Goal: Find specific page/section

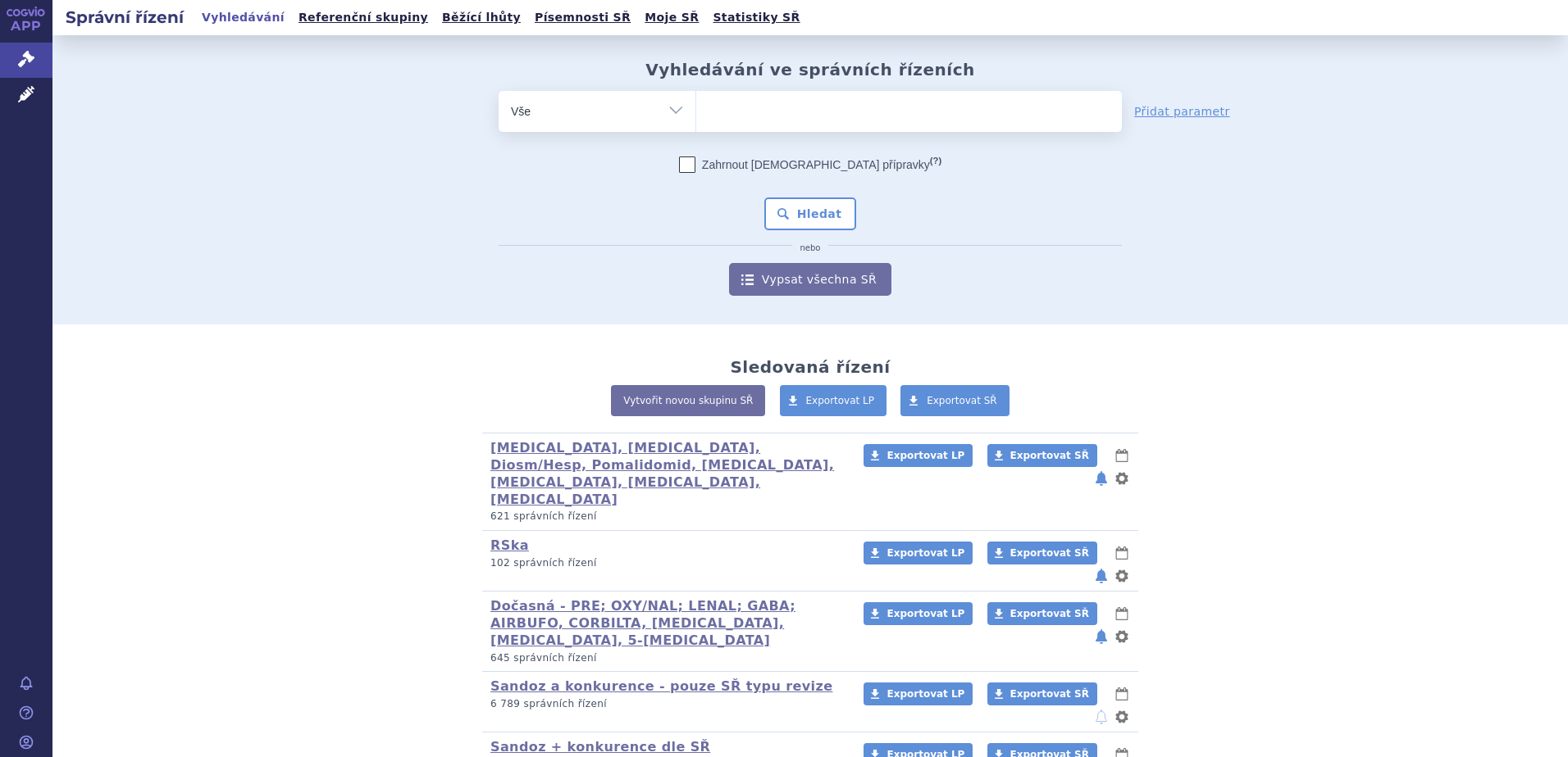
click at [760, 118] on ul at bounding box center [909, 109] width 426 height 35
click at [696, 118] on select at bounding box center [695, 110] width 1 height 41
paste input "L04AC05"
type input "L04AC05"
select select "L04AC05"
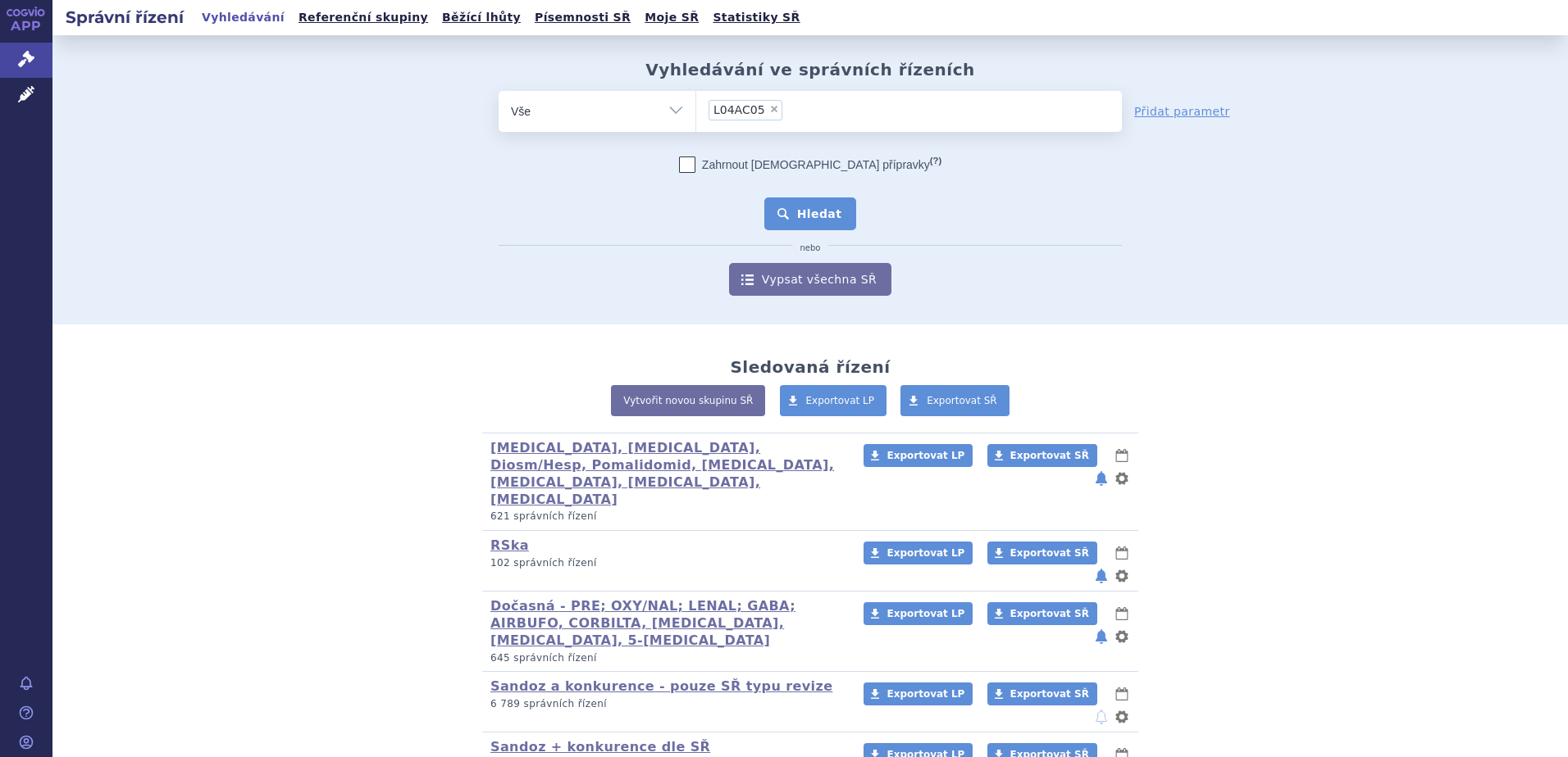
click at [800, 205] on button "Hledat" at bounding box center [811, 214] width 93 height 33
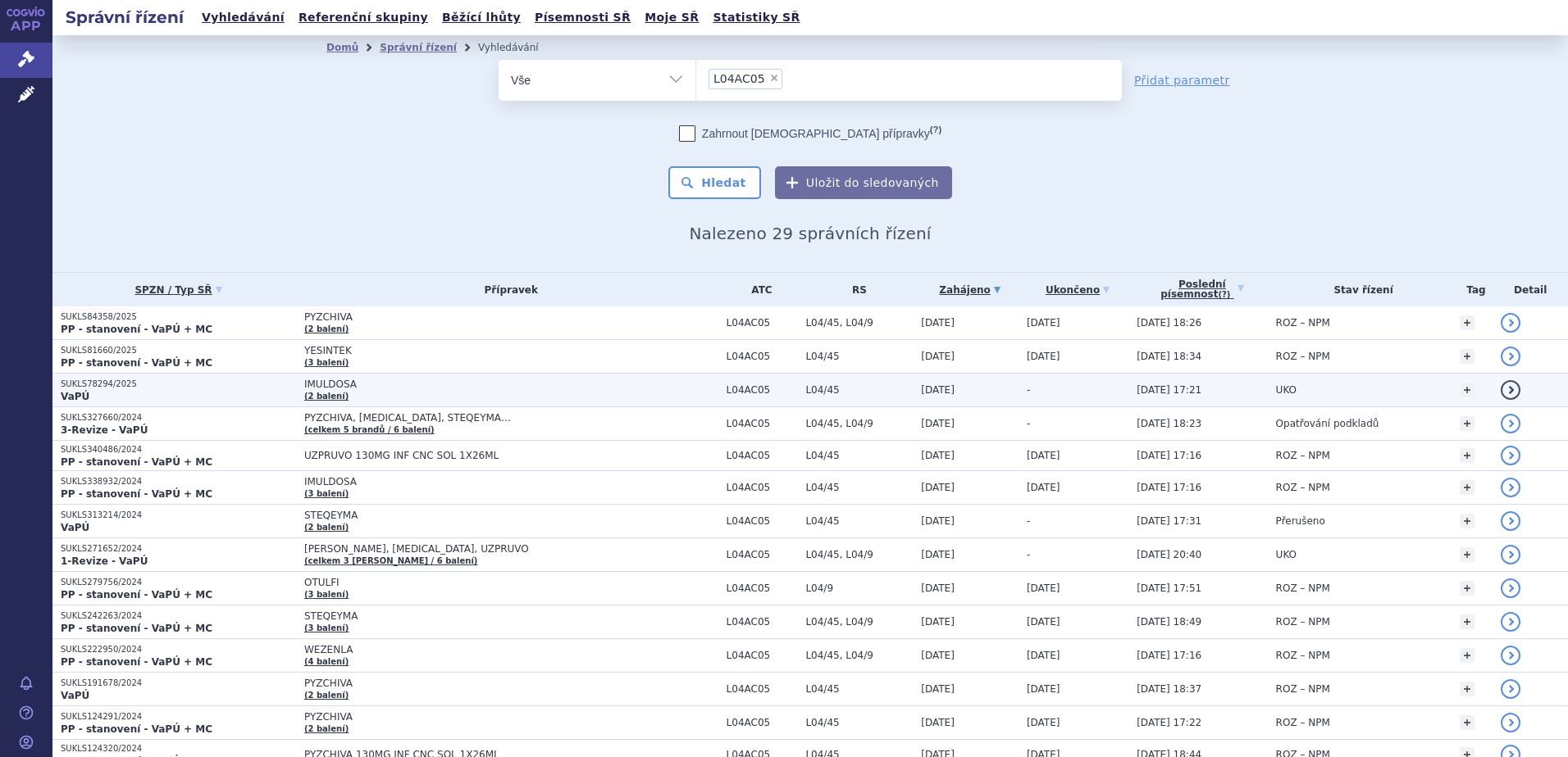
click at [237, 386] on p "SUKLS78294/2025" at bounding box center [178, 385] width 236 height 12
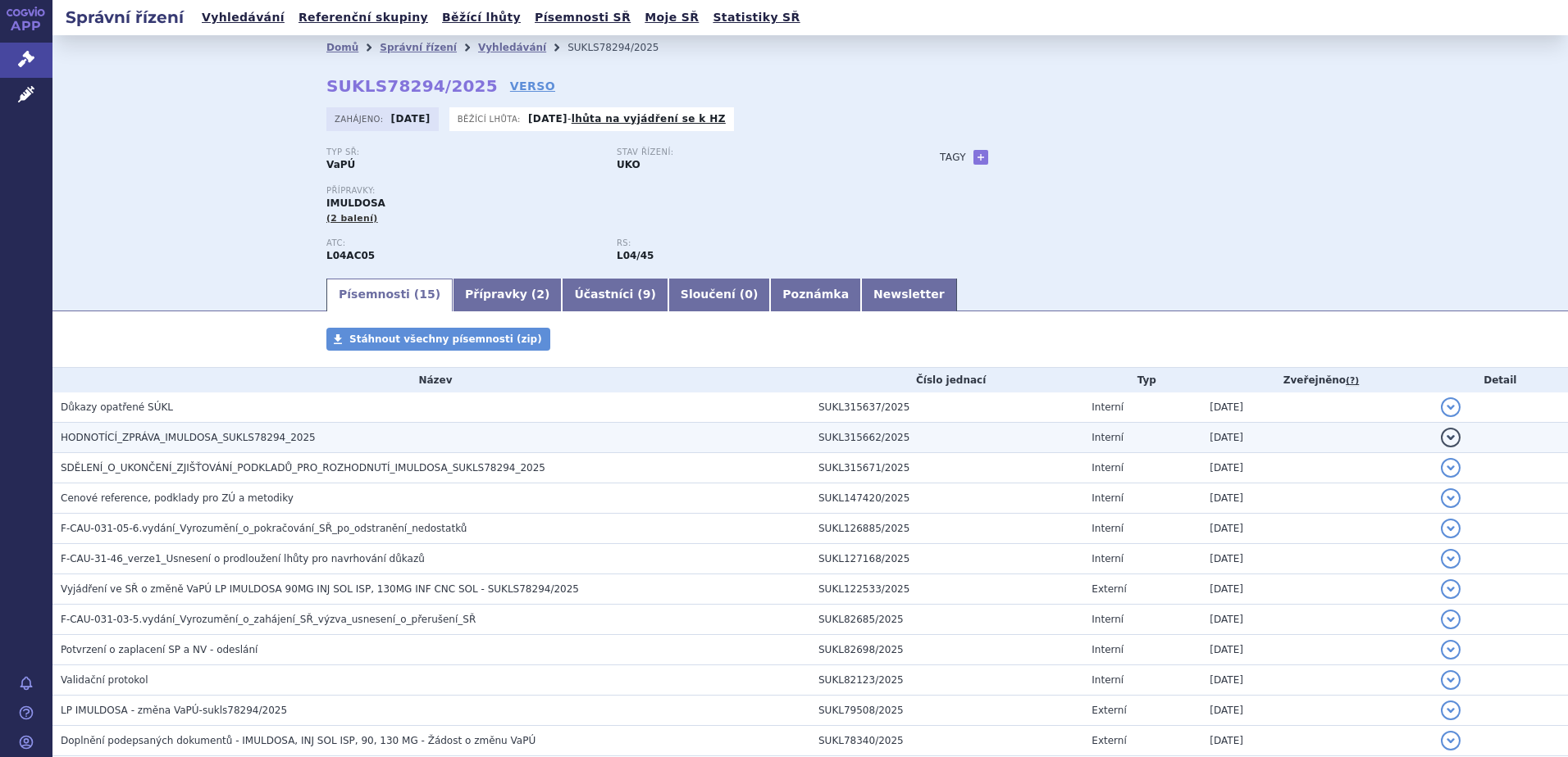
click at [211, 433] on span "HODNOTÍCÍ_ZPRÁVA_IMULDOSA_SUKLS78294_2025" at bounding box center [188, 438] width 255 height 12
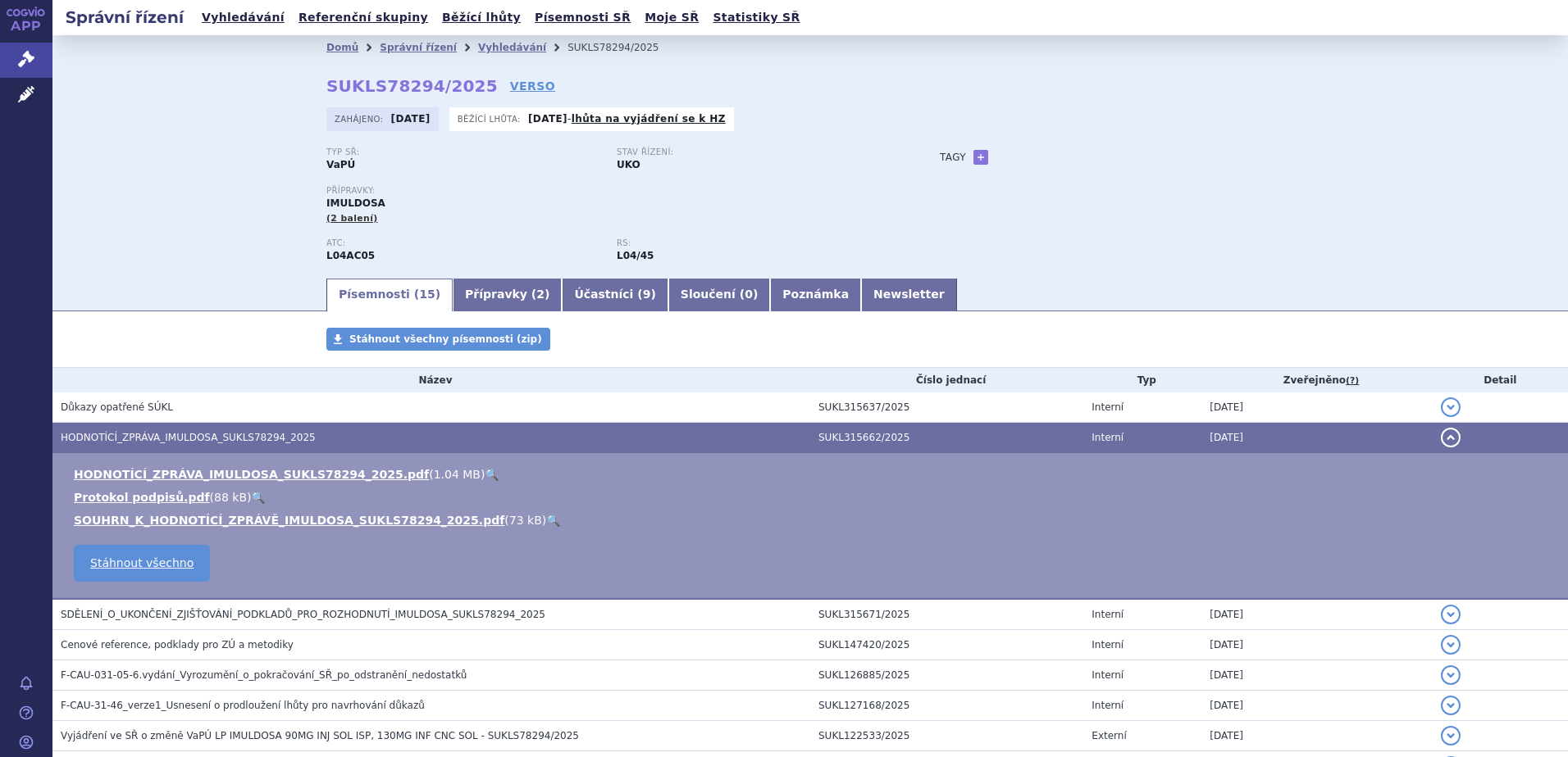
click at [485, 474] on link "🔍" at bounding box center [492, 475] width 14 height 14
click at [227, 440] on span "HODNOTÍCÍ_ZPRÁVA_IMULDOSA_SUKLS78294_2025" at bounding box center [188, 438] width 255 height 12
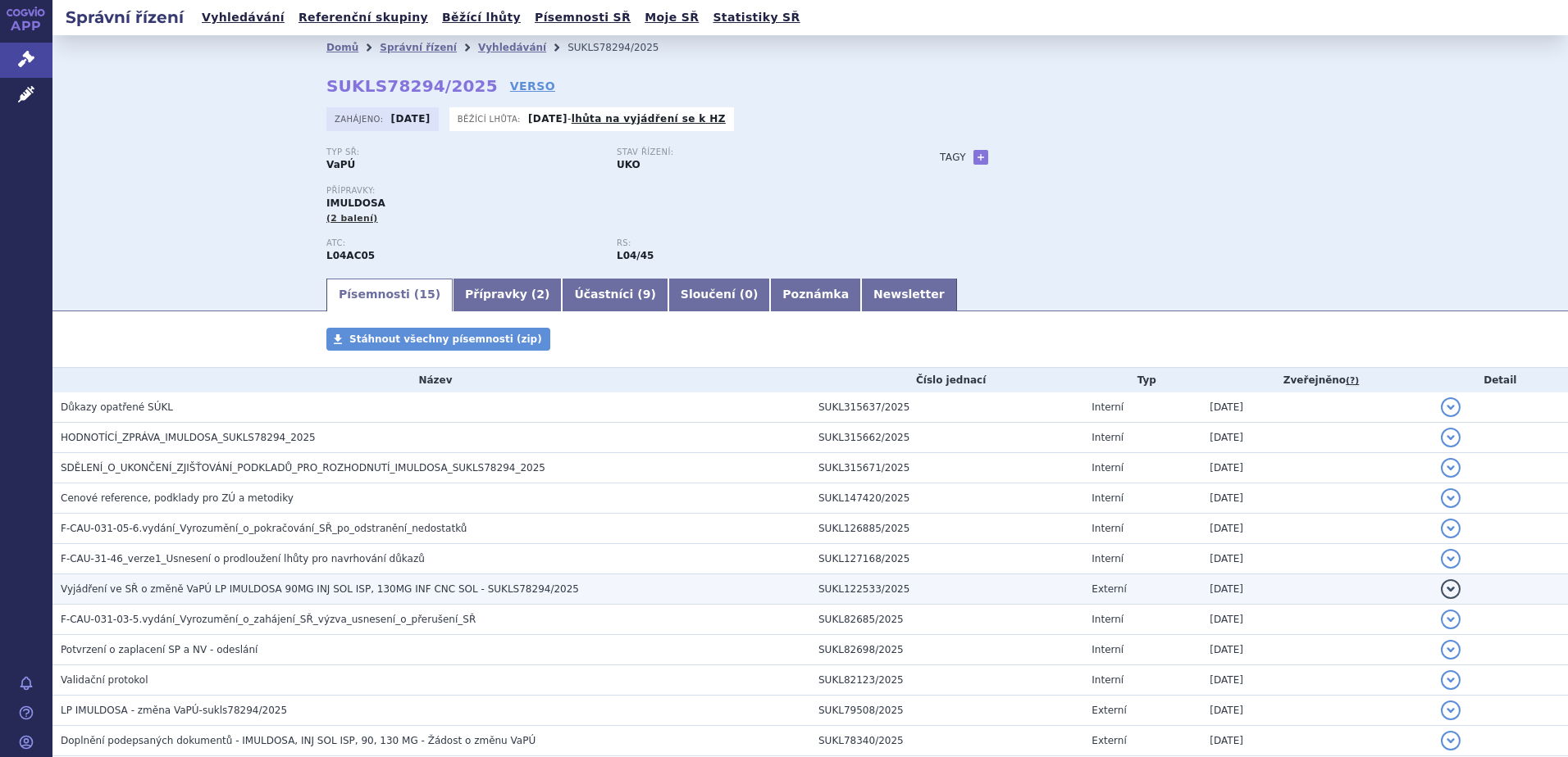
click at [280, 588] on span "Vyjádření ve SŘ o změně VaPÚ LP IMULDOSA 90MG INJ SOL ISP, 130MG INF CNC SOL - …" at bounding box center [320, 589] width 518 height 12
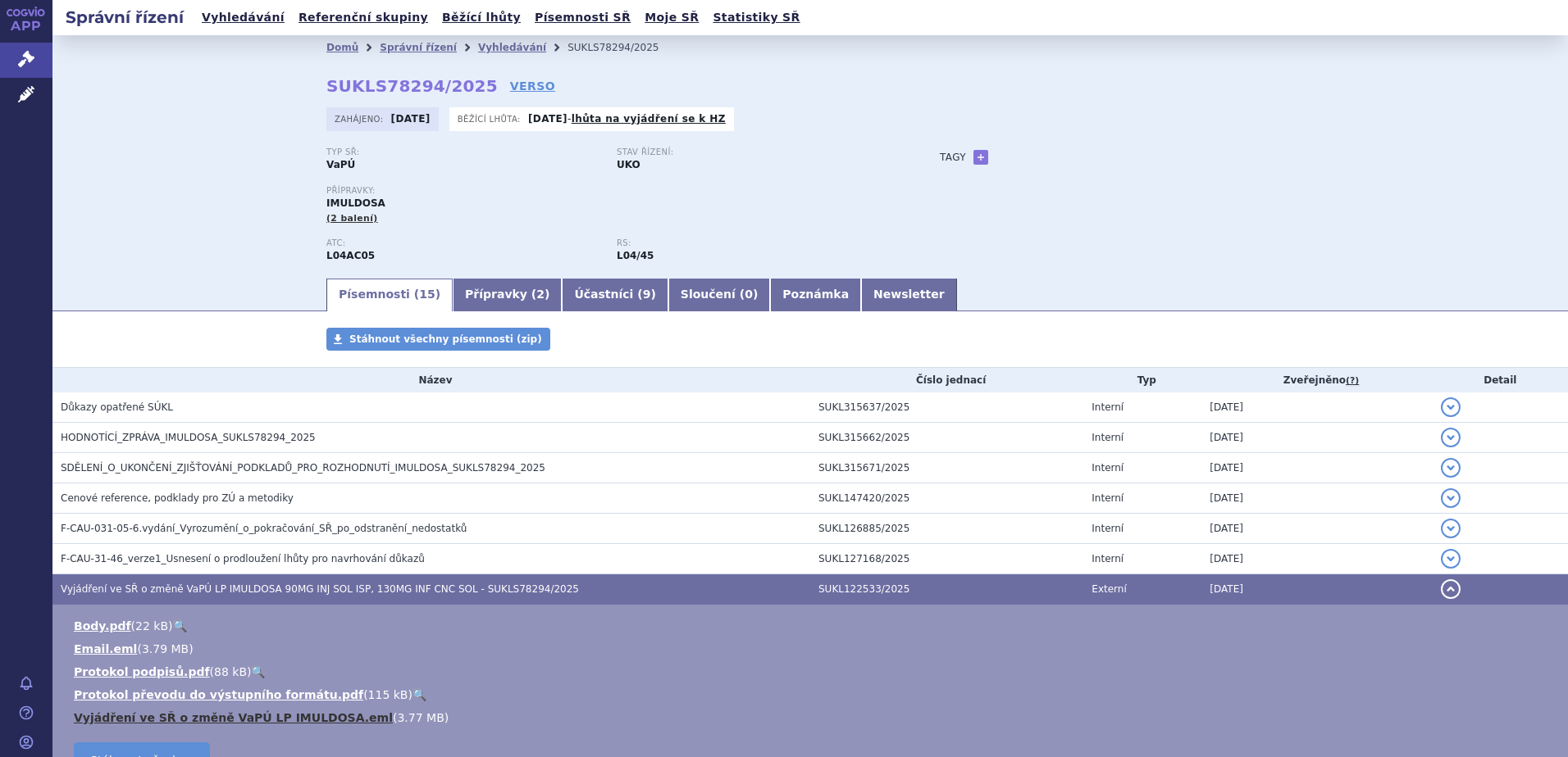
click at [281, 717] on link "Vyjádření ve SŘ o změně VaPÚ LP IMULDOSA.eml" at bounding box center [233, 718] width 319 height 14
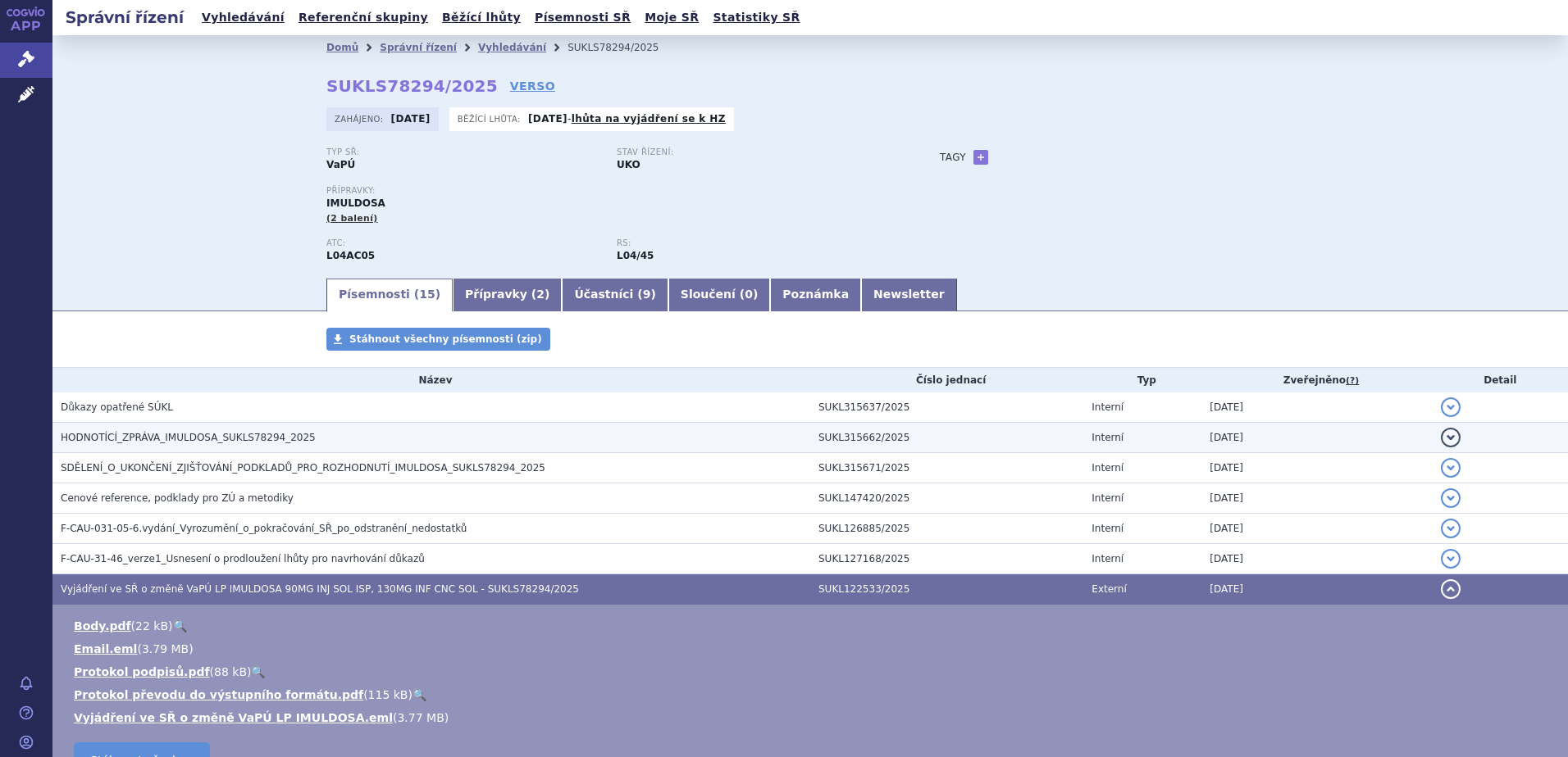
click at [185, 444] on span "HODNOTÍCÍ_ZPRÁVA_IMULDOSA_SUKLS78294_2025" at bounding box center [188, 438] width 255 height 12
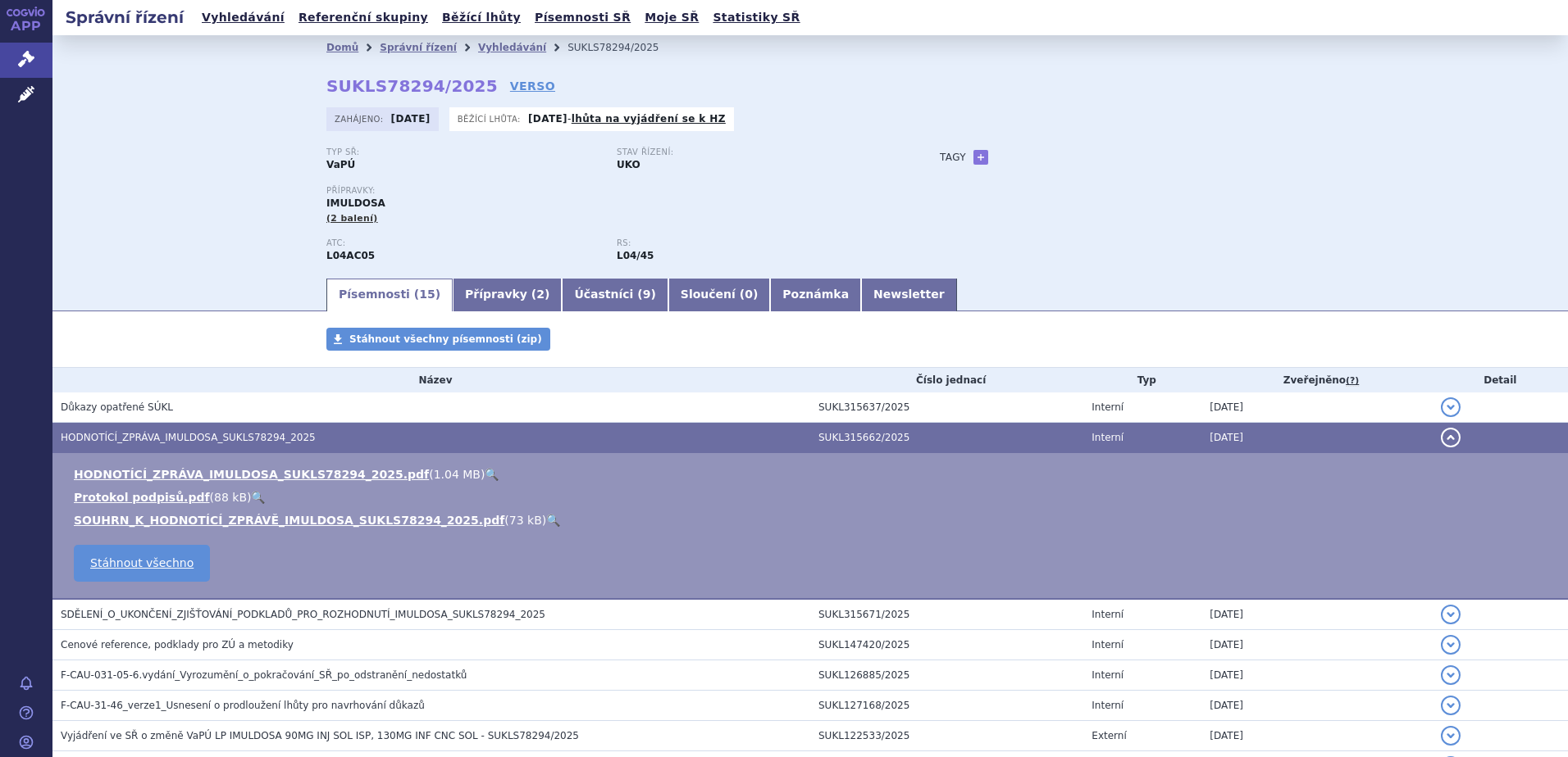
click at [485, 475] on link "🔍" at bounding box center [492, 475] width 14 height 14
